Goal: Information Seeking & Learning: Learn about a topic

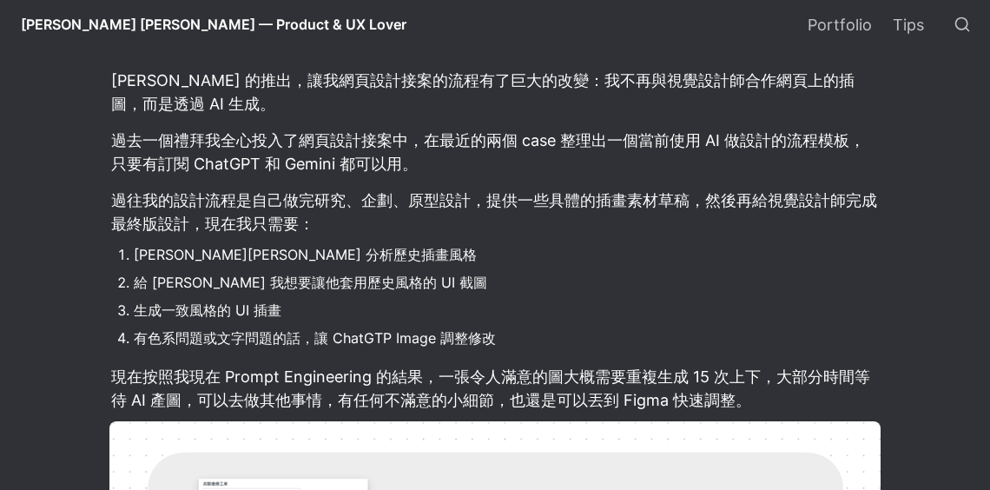
scroll to position [345, 0]
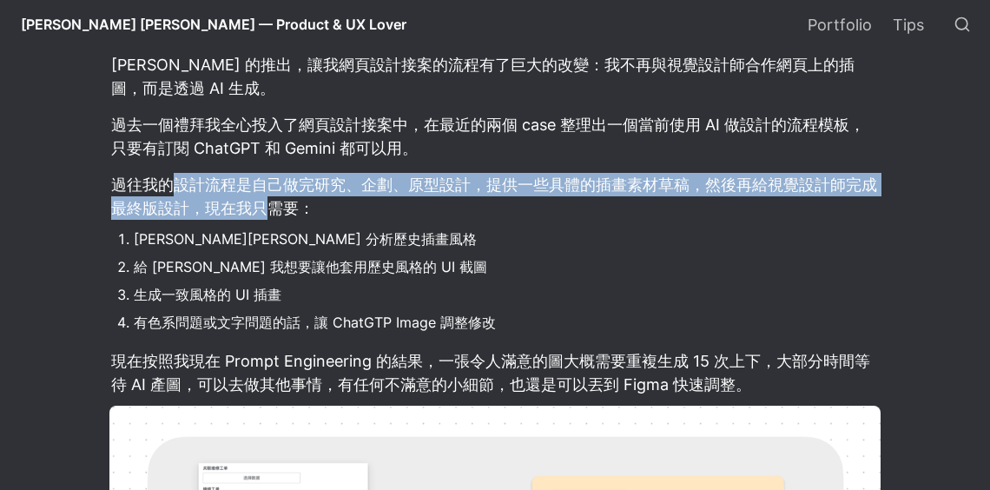
drag, startPoint x: 168, startPoint y: 190, endPoint x: 337, endPoint y: 206, distance: 169.2
click at [325, 205] on p "過往我的設計流程是自己做完研究、企劃、原型設計，提供一些具體的插畫素材草稿，然後再給視覺設計師完成最終版設計，現在我只需要：" at bounding box center [494, 196] width 771 height 52
click at [337, 206] on p "過往我的設計流程是自己做完研究、企劃、原型設計，提供一些具體的插畫素材草稿，然後再給視覺設計師完成最終版設計，現在我只需要：" at bounding box center [494, 196] width 771 height 52
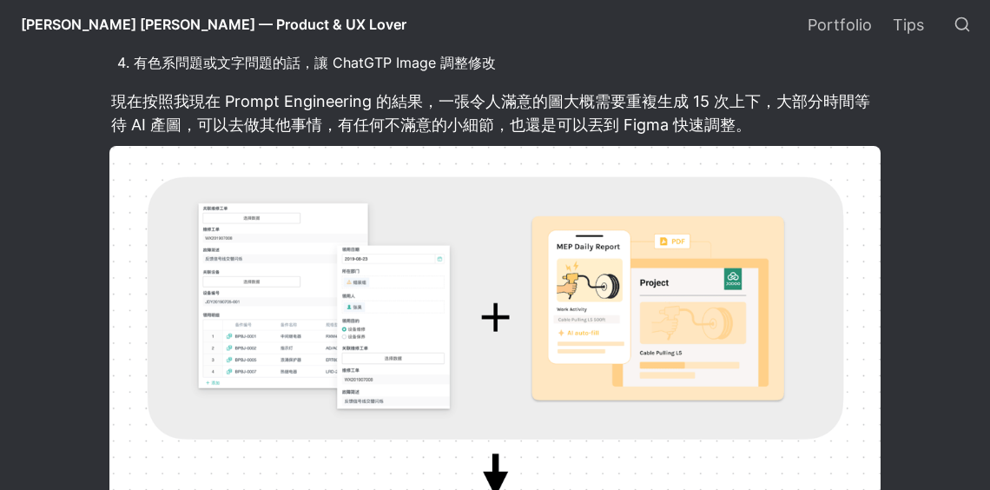
scroll to position [604, 0]
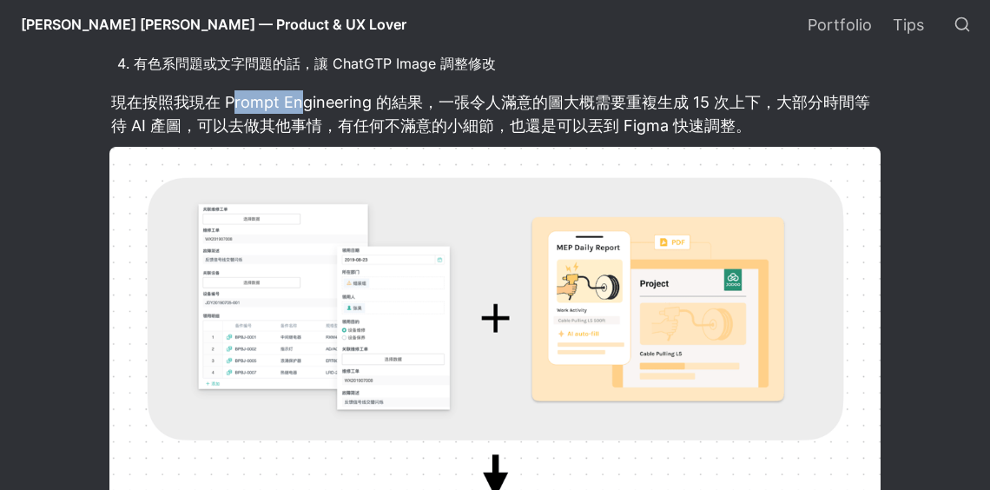
drag, startPoint x: 234, startPoint y: 106, endPoint x: 340, endPoint y: 109, distance: 106.0
click at [338, 109] on p "現在按照我現在 Prompt Engineering 的結果，一張令人滿意的圖大概需要重複生成 15 次上下，大部分時間等待 AI 產圖，可以去做其他事情，有…" at bounding box center [494, 114] width 771 height 52
click at [346, 108] on p "現在按照我現在 Prompt Engineering 的結果，一張令人滿意的圖大概需要重複生成 15 次上下，大部分時間等待 AI 產圖，可以去做其他事情，有…" at bounding box center [494, 114] width 771 height 52
drag, startPoint x: 241, startPoint y: 101, endPoint x: 410, endPoint y: 117, distance: 169.3
click at [395, 117] on p "現在按照我現在 Prompt Engineering 的結果，一張令人滿意的圖大概需要重複生成 15 次上下，大部分時間等待 AI 產圖，可以去做其他事情，有…" at bounding box center [494, 114] width 771 height 52
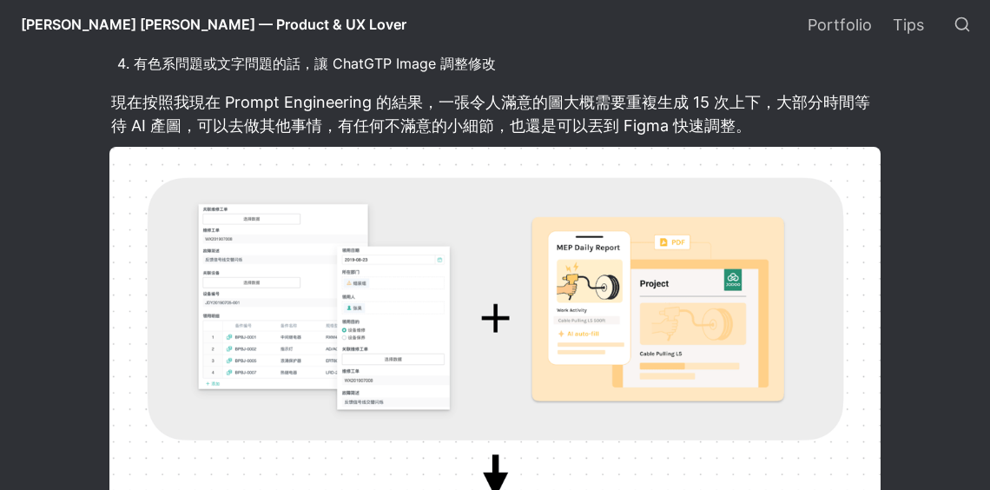
click at [410, 117] on p "現在按照我現在 Prompt Engineering 的結果，一張令人滿意的圖大概需要重複生成 15 次上下，大部分時間等待 AI 產圖，可以去做其他事情，有…" at bounding box center [494, 114] width 771 height 52
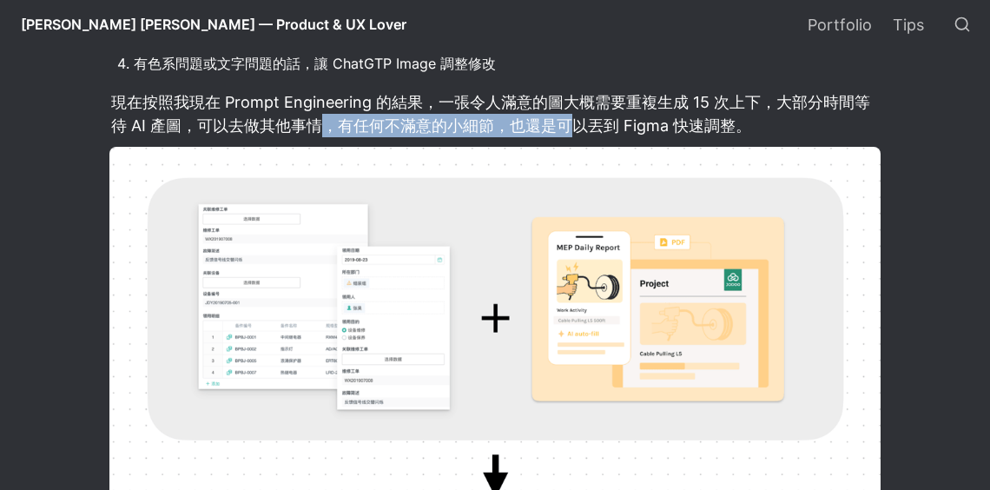
drag, startPoint x: 336, startPoint y: 122, endPoint x: 566, endPoint y: 118, distance: 230.2
click at [566, 118] on p "現在按照我現在 Prompt Engineering 的結果，一張令人滿意的圖大概需要重複生成 15 次上下，大部分時間等待 AI 產圖，可以去做其他事情，有…" at bounding box center [494, 114] width 771 height 52
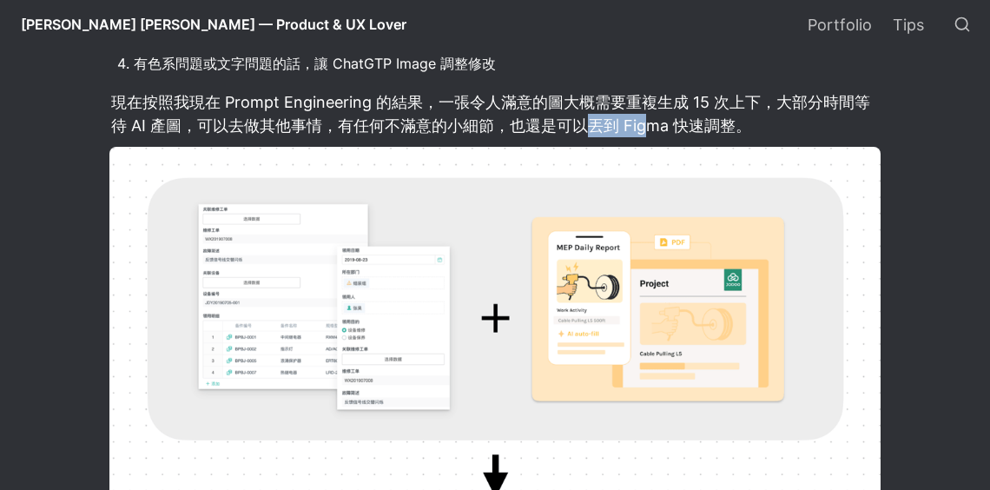
drag, startPoint x: 594, startPoint y: 116, endPoint x: 671, endPoint y: 129, distance: 78.2
click at [664, 129] on p "現在按照我現在 Prompt Engineering 的結果，一張令人滿意的圖大概需要重複生成 15 次上下，大部分時間等待 AI 產圖，可以去做其他事情，有…" at bounding box center [494, 114] width 771 height 52
click at [671, 129] on p "現在按照我現在 Prompt Engineering 的結果，一張令人滿意的圖大概需要重複生成 15 次上下，大部分時間等待 AI 產圖，可以去做其他事情，有…" at bounding box center [494, 114] width 771 height 52
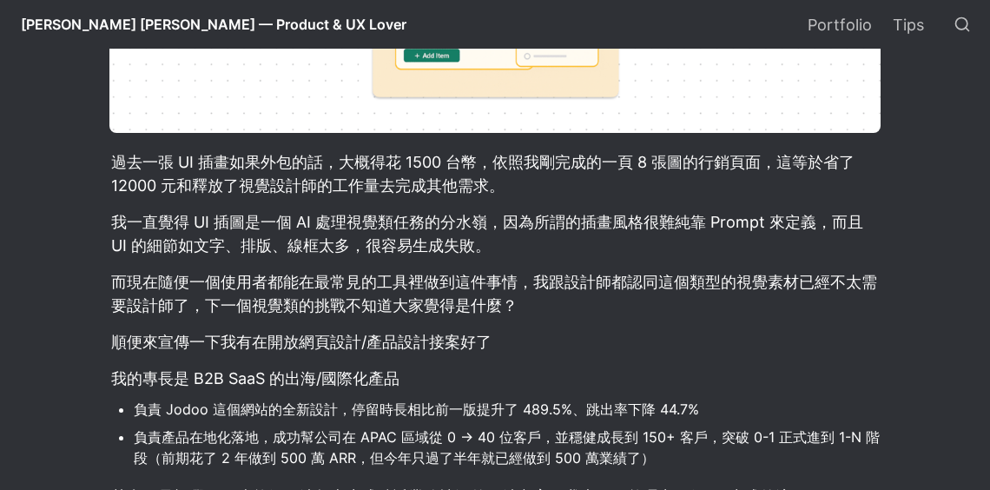
scroll to position [1225, 0]
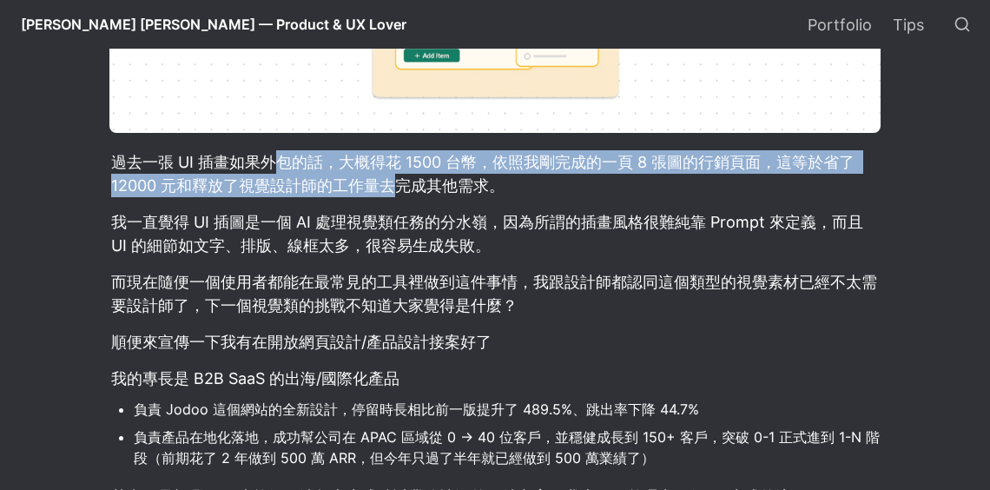
drag, startPoint x: 273, startPoint y: 164, endPoint x: 467, endPoint y: 186, distance: 195.7
click at [466, 186] on p "過去一張 UI 插畫如果外包的話，大概得花 1500 台幣，依照我剛完成的一頁 8 張圖的行銷頁面，這等於省了 12000 元和釋放了視覺設計師的工作量去完成…" at bounding box center [494, 174] width 771 height 52
click at [468, 186] on p "過去一張 UI 插畫如果外包的話，大概得花 1500 台幣，依照我剛完成的一頁 8 張圖的行銷頁面，這等於省了 12000 元和釋放了視覺設計師的工作量去完成…" at bounding box center [494, 174] width 771 height 52
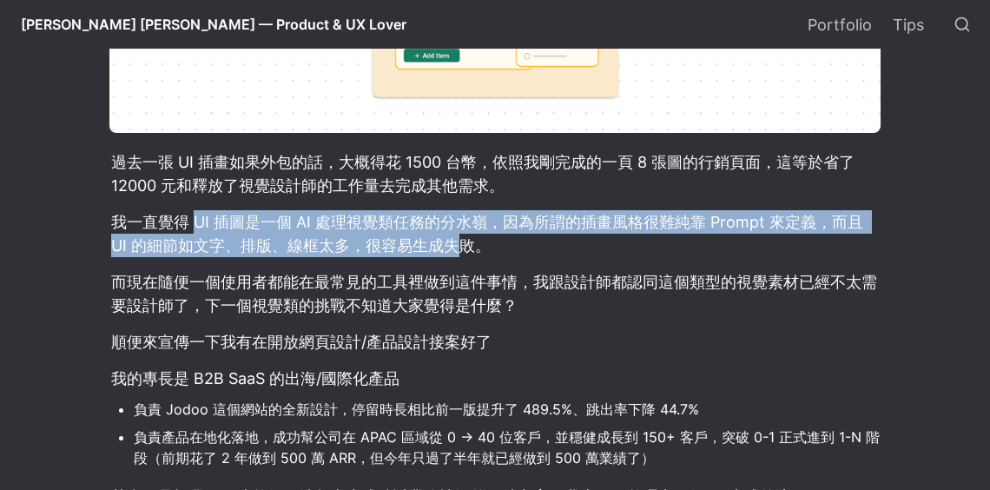
drag, startPoint x: 198, startPoint y: 225, endPoint x: 535, endPoint y: 247, distance: 337.7
click at [505, 246] on p "我一直覺得 UI 插圖是一個 AI 處理視覺類任務的分水嶺，因為所謂的插畫風格很難純靠 Prompt 來定義，而且 UI 的細節如文字、排版、線框太多，很容易…" at bounding box center [494, 234] width 771 height 52
click at [535, 247] on p "我一直覺得 UI 插圖是一個 AI 處理視覺類任務的分水嶺，因為所謂的插畫風格很難純靠 Prompt 來定義，而且 UI 的細節如文字、排版、線框太多，很容易…" at bounding box center [494, 234] width 771 height 52
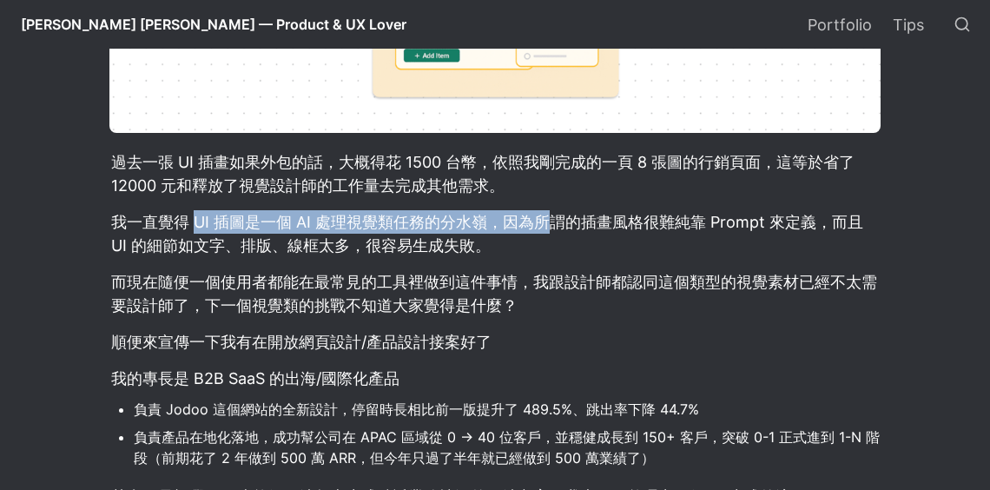
drag, startPoint x: 199, startPoint y: 228, endPoint x: 551, endPoint y: 227, distance: 351.7
click at [549, 227] on p "我一直覺得 UI 插圖是一個 AI 處理視覺類任務的分水嶺，因為所謂的插畫風格很難純靠 Prompt 來定義，而且 UI 的細節如文字、排版、線框太多，很容易…" at bounding box center [494, 234] width 771 height 52
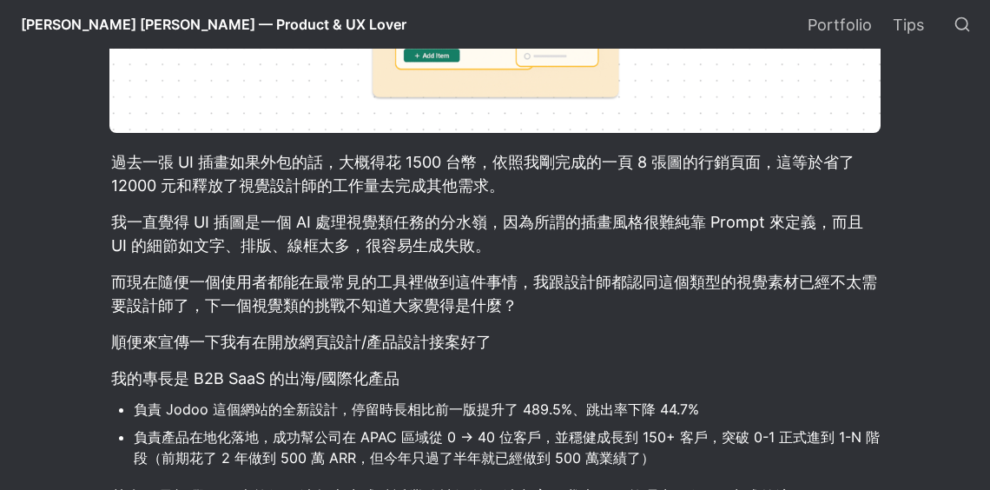
click at [551, 227] on p "我一直覺得 UI 插圖是一個 AI 處理視覺類任務的分水嶺，因為所謂的插畫風格很難純靠 Prompt 來定義，而且 UI 的細節如文字、排版、線框太多，很容易…" at bounding box center [494, 234] width 771 height 52
drag, startPoint x: 308, startPoint y: 225, endPoint x: 480, endPoint y: 247, distance: 173.4
click at [468, 245] on p "我一直覺得 UI 插圖是一個 AI 處理視覺類任務的分水嶺，因為所謂的插畫風格很難純靠 Prompt 來定義，而且 UI 的細節如文字、排版、線框太多，很容易…" at bounding box center [494, 234] width 771 height 52
click at [486, 250] on p "我一直覺得 UI 插圖是一個 AI 處理視覺類任務的分水嶺，因為所謂的插畫風格很難純靠 Prompt 來定義，而且 UI 的細節如文字、排版、線框太多，很容易…" at bounding box center [494, 234] width 771 height 52
drag, startPoint x: 444, startPoint y: 226, endPoint x: 595, endPoint y: 237, distance: 151.5
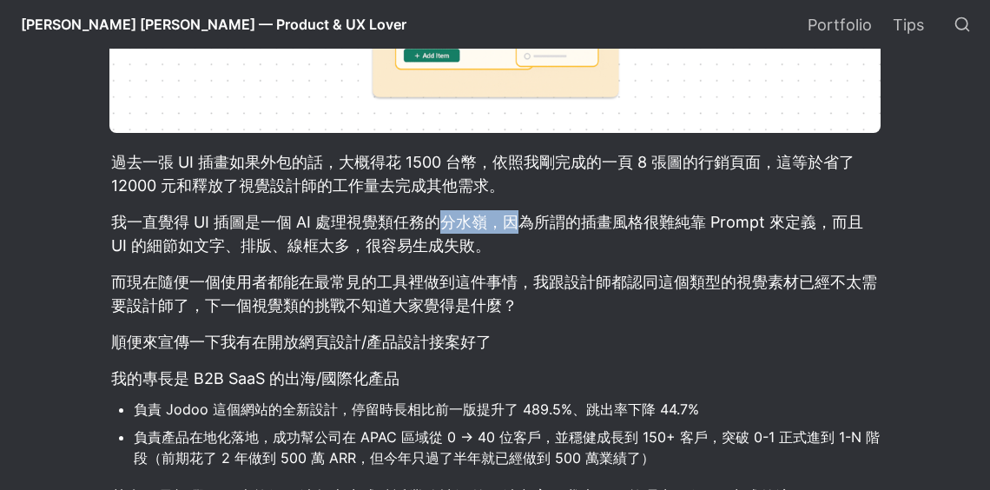
click at [577, 237] on p "我一直覺得 UI 插圖是一個 AI 處理視覺類任務的分水嶺，因為所謂的插畫風格很難純靠 Prompt 來定義，而且 UI 的細節如文字、排版、線框太多，很容易…" at bounding box center [494, 234] width 771 height 52
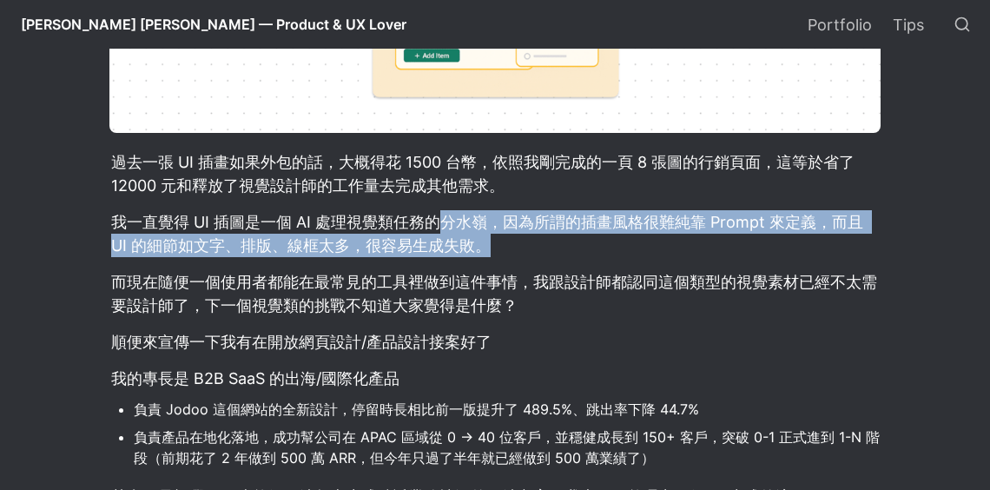
click at [597, 237] on p "我一直覺得 UI 插圖是一個 AI 處理視覺類任務的分水嶺，因為所謂的插畫風格很難純靠 Prompt 來定義，而且 UI 的細節如文字、排版、線框太多，很容易…" at bounding box center [494, 234] width 771 height 52
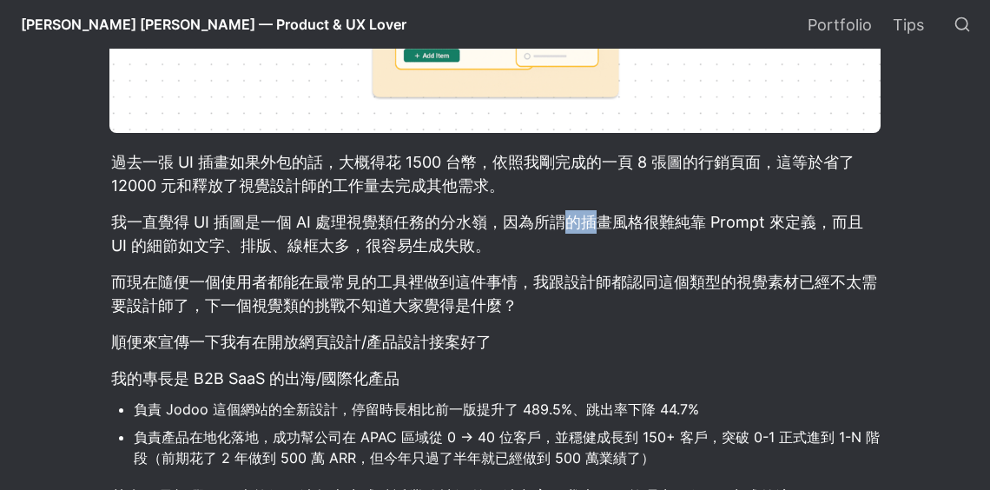
drag, startPoint x: 570, startPoint y: 226, endPoint x: 625, endPoint y: 246, distance: 59.1
click at [617, 242] on p "我一直覺得 UI 插圖是一個 AI 處理視覺類任務的分水嶺，因為所謂的插畫風格很難純靠 Prompt 來定義，而且 UI 的細節如文字、排版、線框太多，很容易…" at bounding box center [494, 234] width 771 height 52
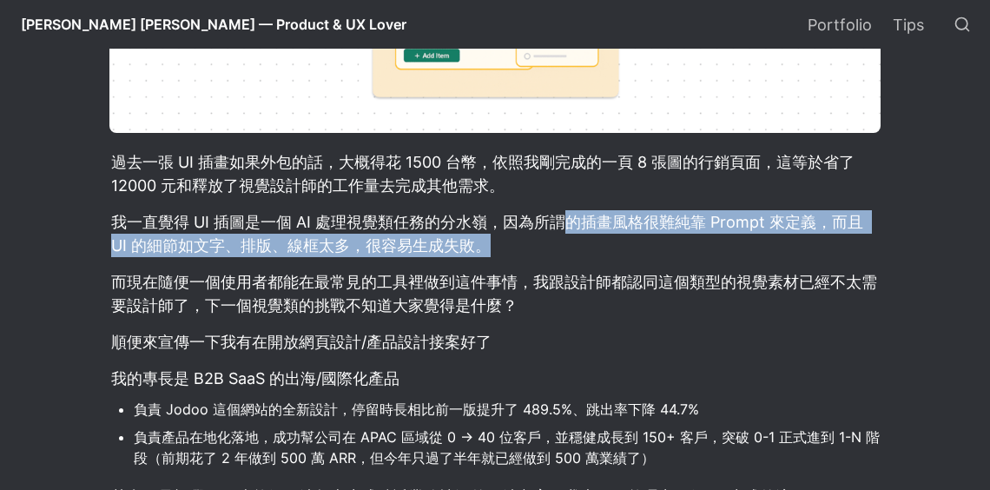
click at [628, 247] on p "我一直覺得 UI 插圖是一個 AI 處理視覺類任務的分水嶺，因為所謂的插畫風格很難純靠 Prompt 來定義，而且 UI 的細節如文字、排版、線框太多，很容易…" at bounding box center [494, 234] width 771 height 52
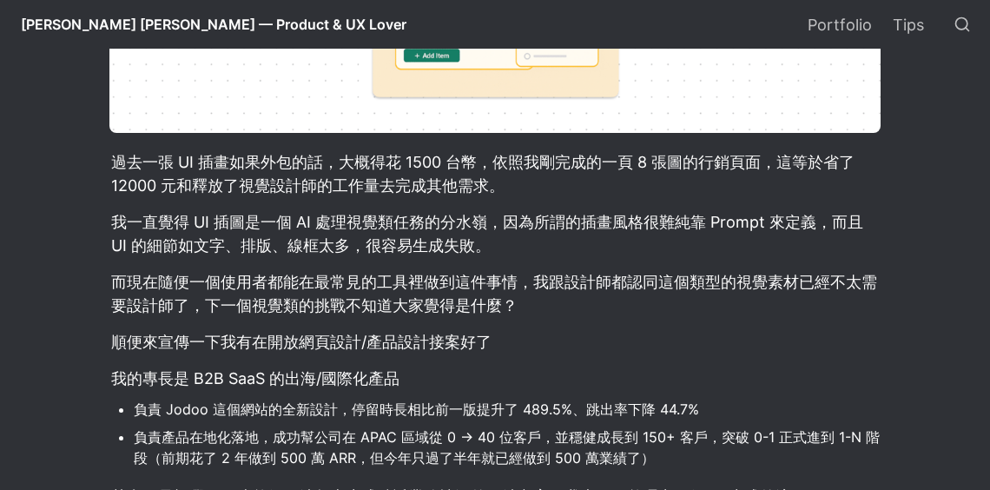
drag, startPoint x: 607, startPoint y: 226, endPoint x: 652, endPoint y: 241, distance: 47.8
click at [643, 241] on p "我一直覺得 UI 插圖是一個 AI 處理視覺類任務的分水嶺，因為所謂的插畫風格很難純靠 Prompt 來定義，而且 UI 的細節如文字、排版、線框太多，很容易…" at bounding box center [494, 234] width 771 height 52
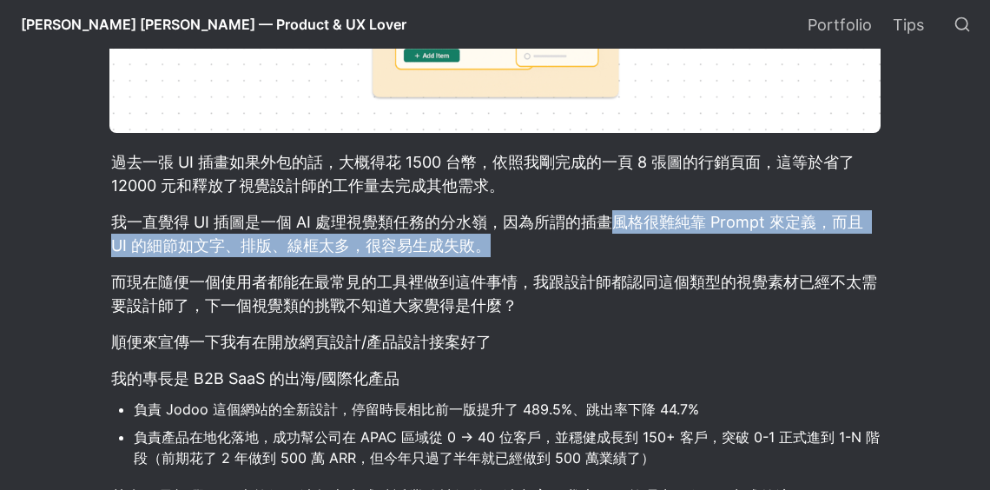
click at [661, 243] on p "我一直覺得 UI 插圖是一個 AI 處理視覺類任務的分水嶺，因為所謂的插畫風格很難純靠 Prompt 來定義，而且 UI 的細節如文字、排版、線框太多，很容易…" at bounding box center [494, 234] width 771 height 52
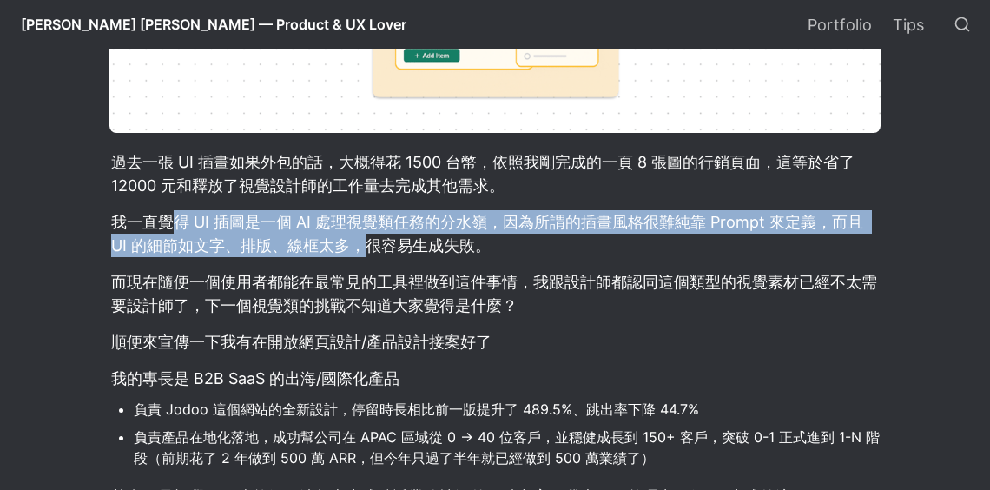
drag, startPoint x: 170, startPoint y: 229, endPoint x: 528, endPoint y: 262, distance: 359.3
click at [519, 260] on p "我一直覺得 UI 插圖是一個 AI 處理視覺類任務的分水嶺，因為所謂的插畫風格很難純靠 Prompt 來定義，而且 UI 的細節如文字、排版、線框太多，很容易…" at bounding box center [494, 234] width 771 height 52
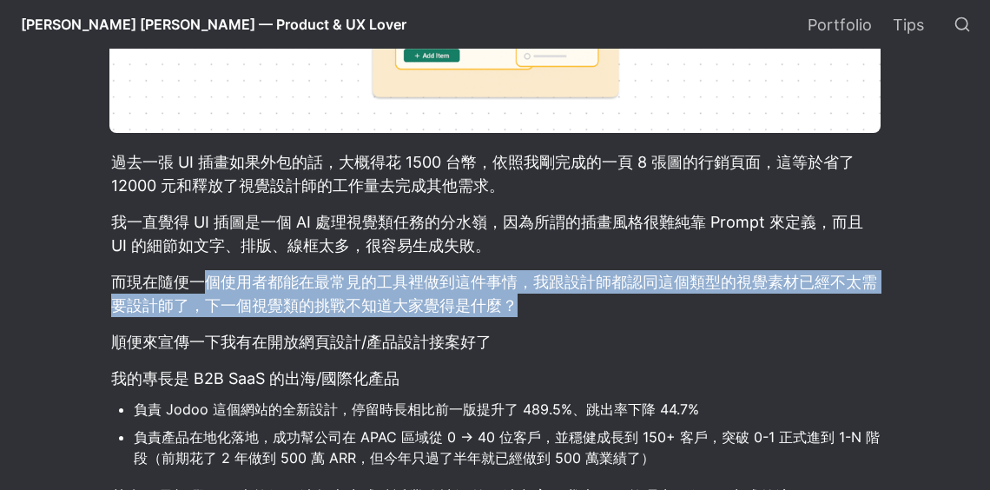
drag, startPoint x: 203, startPoint y: 287, endPoint x: 540, endPoint y: 300, distance: 337.2
click at [535, 300] on p "而現在隨便一個使用者都能在最常見的工具裡做到這件事情，我跟設計師都認同這個類型的視覺素材已經不太需要設計師了，下一個視覺類的挑戰不知道大家覺得是什麼？" at bounding box center [494, 293] width 771 height 52
click at [541, 300] on p "而現在隨便一個使用者都能在最常見的工具裡做到這件事情，我跟設計師都認同這個類型的視覺素材已經不太需要設計師了，下一個視覺類的挑戰不知道大家覺得是什麼？" at bounding box center [494, 293] width 771 height 52
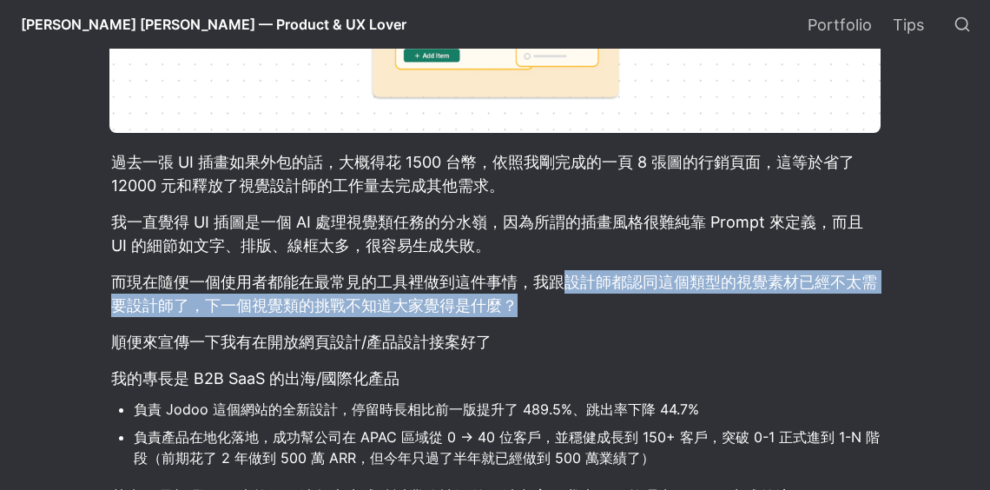
drag, startPoint x: 564, startPoint y: 281, endPoint x: 655, endPoint y: 305, distance: 93.3
click at [655, 305] on p "而現在隨便一個使用者都能在最常見的工具裡做到這件事情，我跟設計師都認同這個類型的視覺素材已經不太需要設計師了，下一個視覺類的挑戰不知道大家覺得是什麼？" at bounding box center [494, 293] width 771 height 52
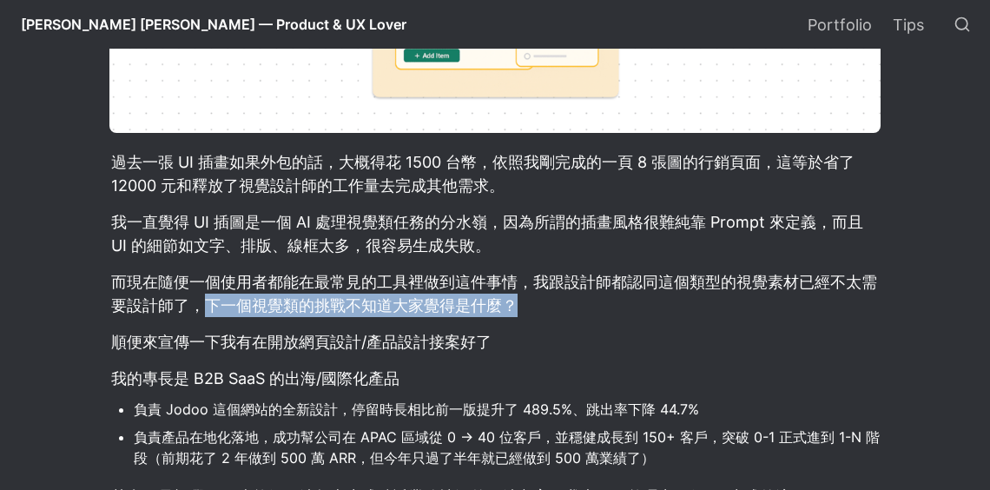
drag, startPoint x: 202, startPoint y: 302, endPoint x: 628, endPoint y: 305, distance: 425.5
click at [628, 305] on p "而現在隨便一個使用者都能在最常見的工具裡做到這件事情，我跟設計師都認同這個類型的視覺素材已經不太需要設計師了，下一個視覺類的挑戰不知道大家覺得是什麼？" at bounding box center [494, 293] width 771 height 52
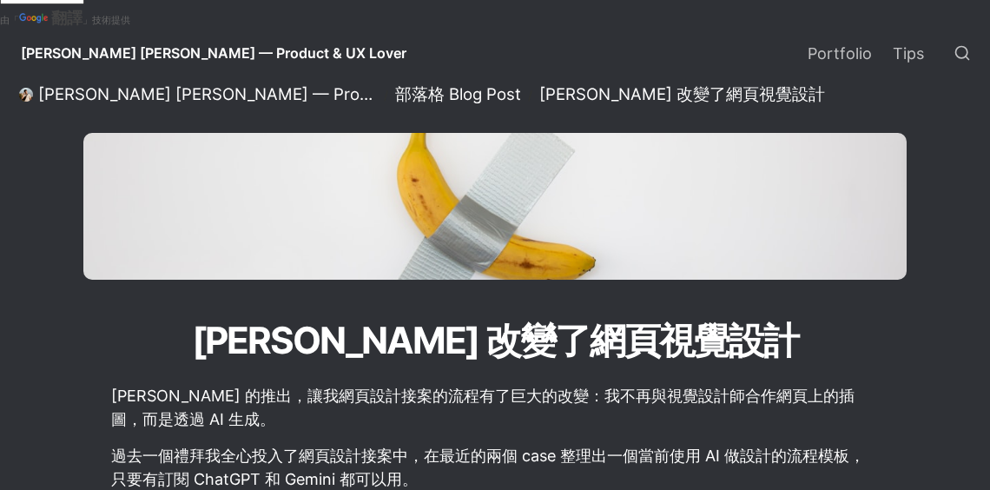
scroll to position [0, 0]
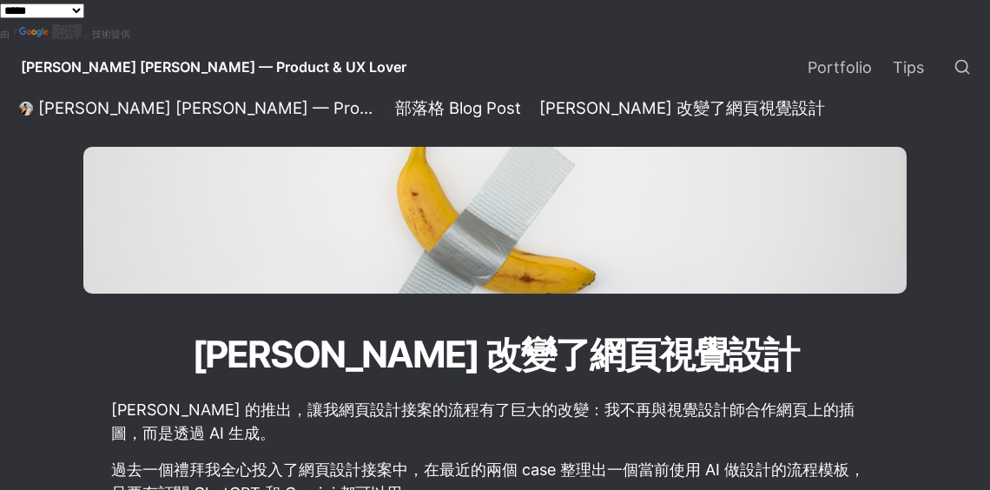
click at [67, 69] on span "[PERSON_NAME] [PERSON_NAME] — Product & UX Lover" at bounding box center [214, 66] width 386 height 17
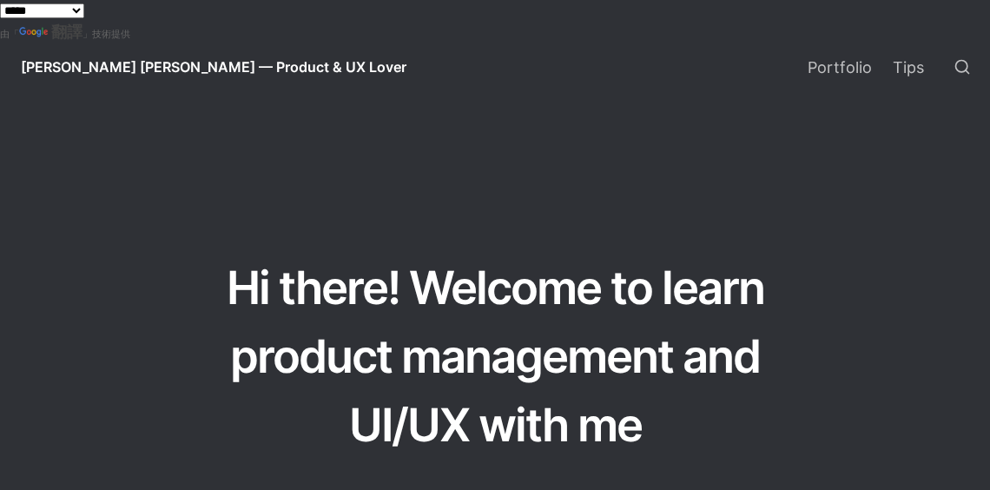
click at [106, 20] on div "**********" at bounding box center [495, 11] width 990 height 22
click at [84, 18] on select "**********" at bounding box center [42, 10] width 84 height 15
click at [0, 3] on select "**********" at bounding box center [42, 10] width 84 height 15
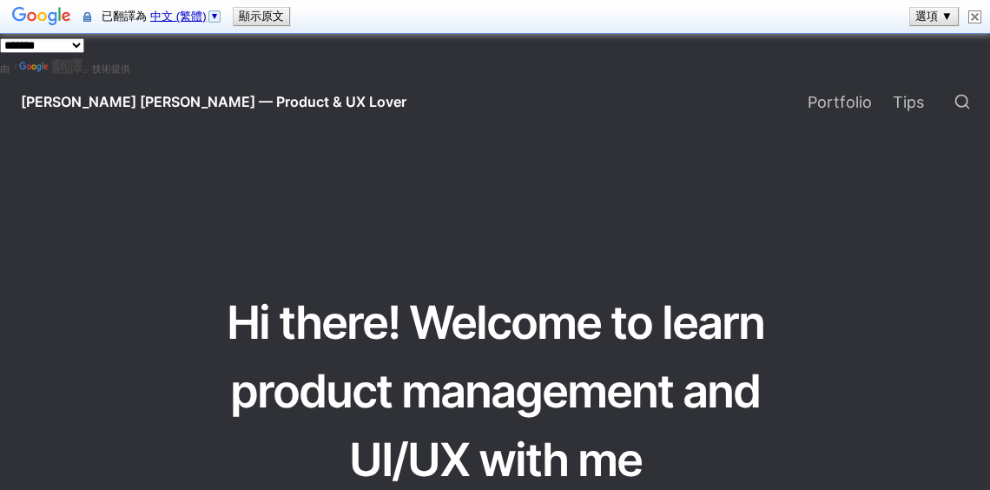
select select "*****"
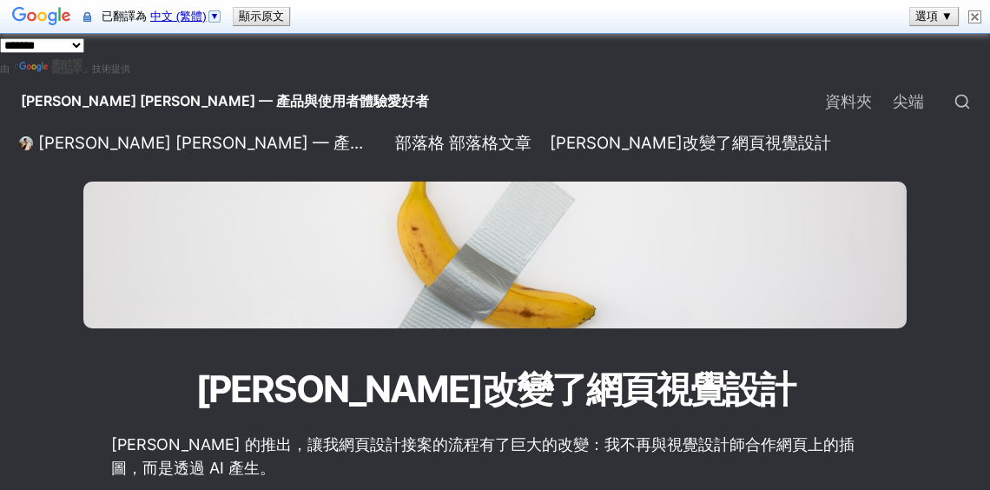
click at [380, 74] on div "**********" at bounding box center [495, 56] width 990 height 43
